Goal: Task Accomplishment & Management: Manage account settings

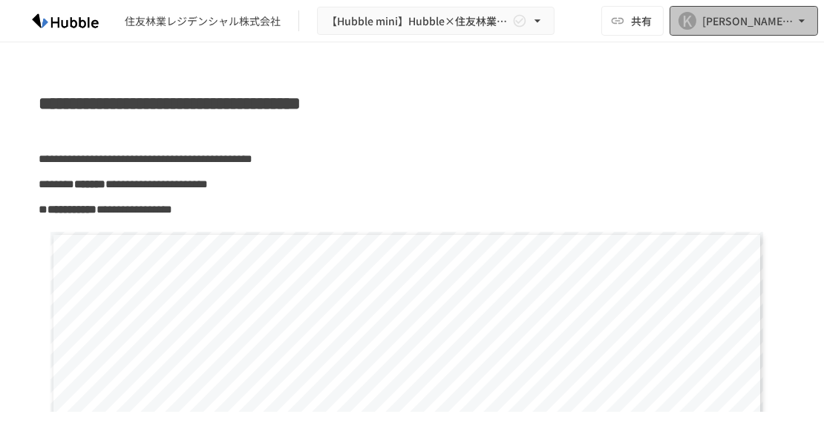
click at [761, 24] on div "[PERSON_NAME][EMAIL_ADDRESS][DOMAIN_NAME]" at bounding box center [749, 21] width 92 height 19
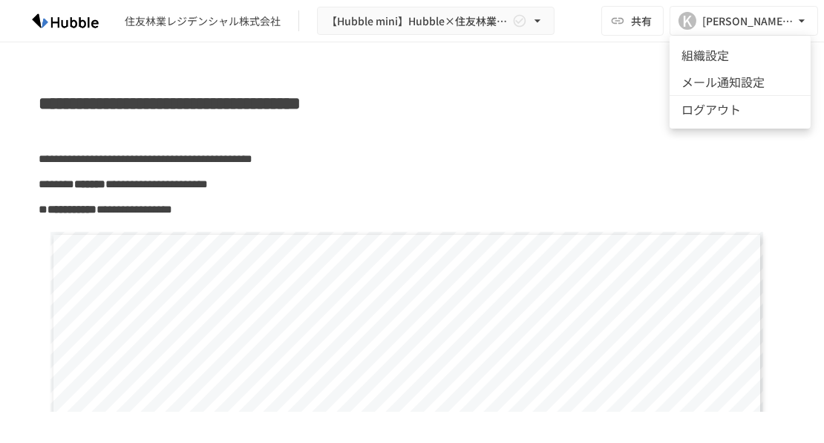
drag, startPoint x: 516, startPoint y: 105, endPoint x: 521, endPoint y: 99, distance: 7.9
click at [523, 102] on div at bounding box center [412, 221] width 824 height 443
click at [217, 22] on div "住友林業レジデンシャル株式会社" at bounding box center [203, 21] width 156 height 16
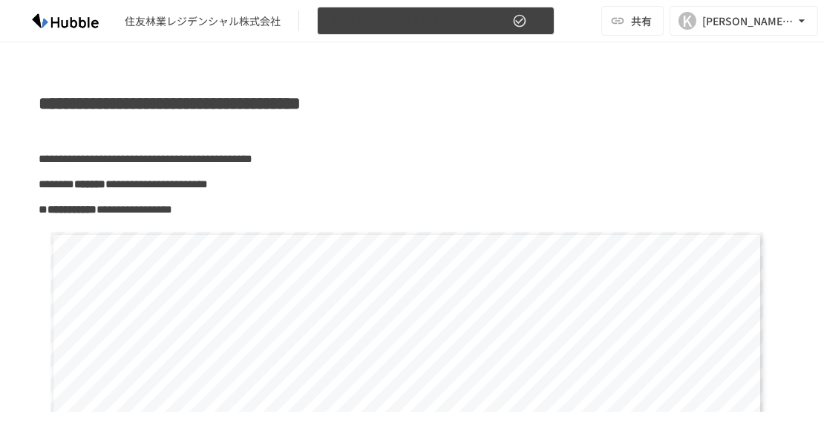
click at [539, 18] on icon "button" at bounding box center [537, 20] width 15 height 15
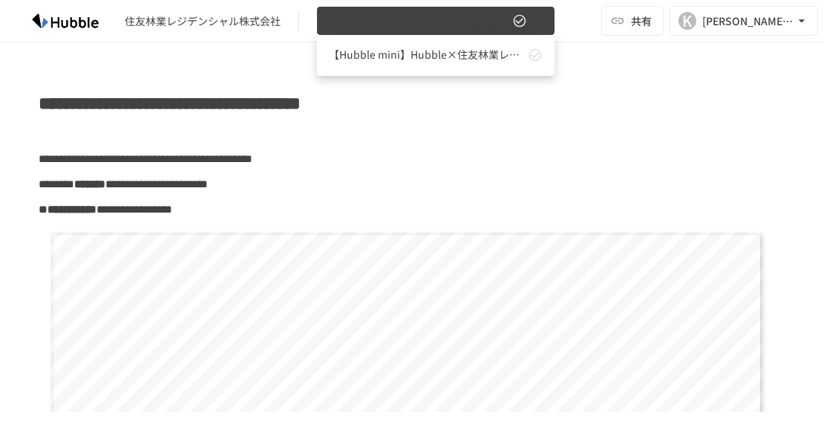
click at [541, 17] on div at bounding box center [412, 221] width 824 height 443
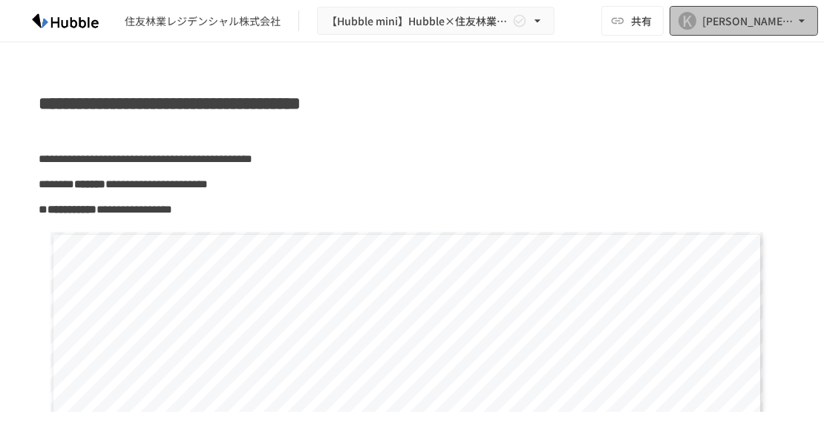
click at [778, 14] on div "[PERSON_NAME][EMAIL_ADDRESS][DOMAIN_NAME]" at bounding box center [749, 21] width 92 height 19
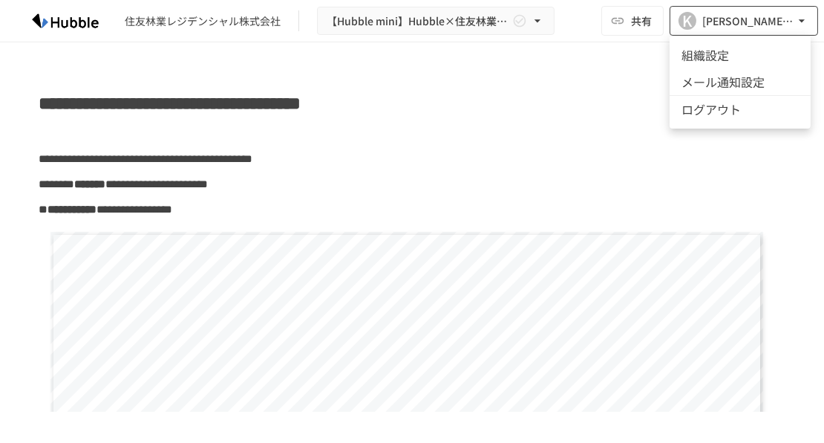
click at [778, 14] on div at bounding box center [412, 221] width 824 height 443
